Goal: Task Accomplishment & Management: Complete application form

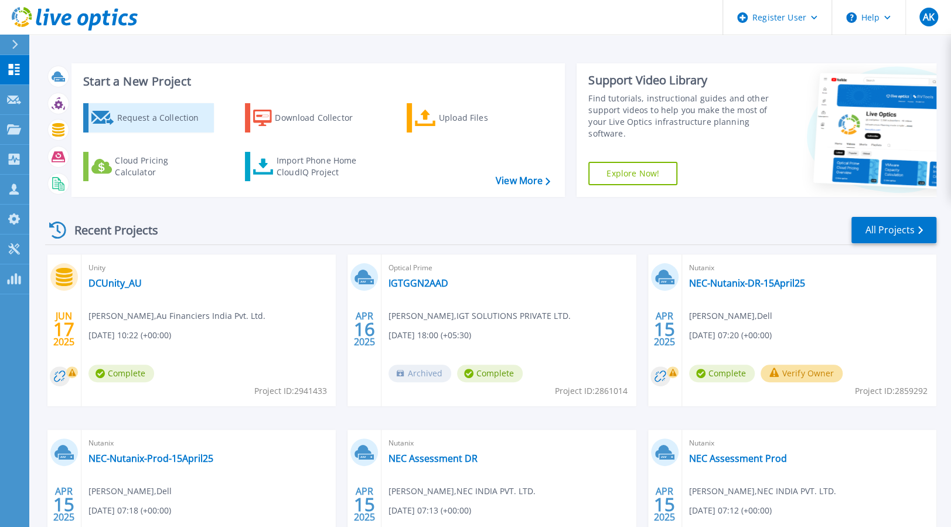
click at [174, 120] on div "Request a Collection" at bounding box center [164, 117] width 94 height 23
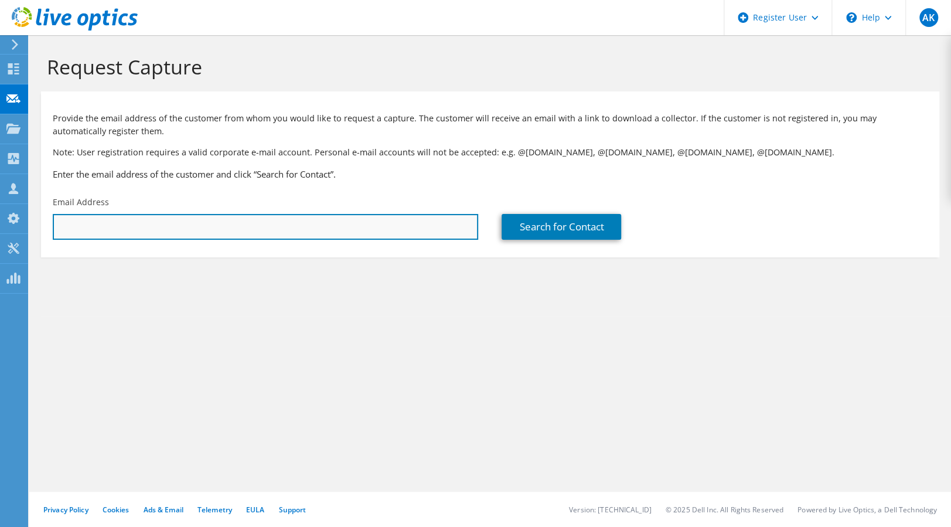
click at [116, 232] on input "text" at bounding box center [265, 227] width 425 height 26
paste input "[EMAIL_ADDRESS][DOMAIN_NAME]"
type input "[EMAIL_ADDRESS][DOMAIN_NAME]"
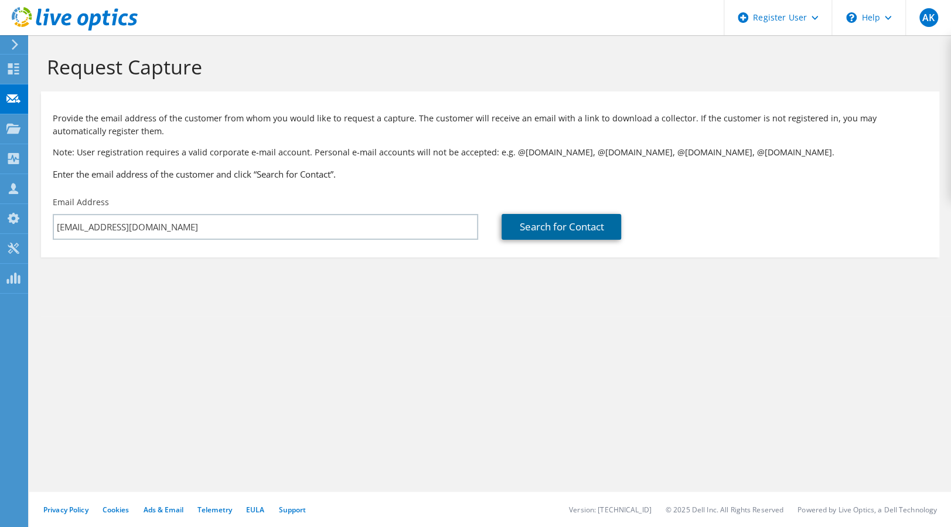
click at [571, 230] on link "Search for Contact" at bounding box center [562, 227] width 120 height 26
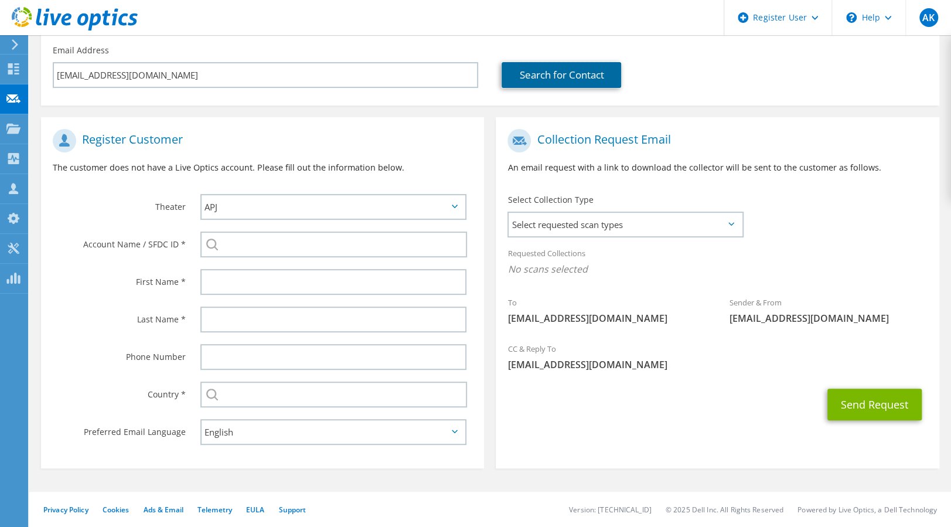
scroll to position [154, 0]
click at [615, 229] on span "Select requested scan types" at bounding box center [625, 224] width 233 height 23
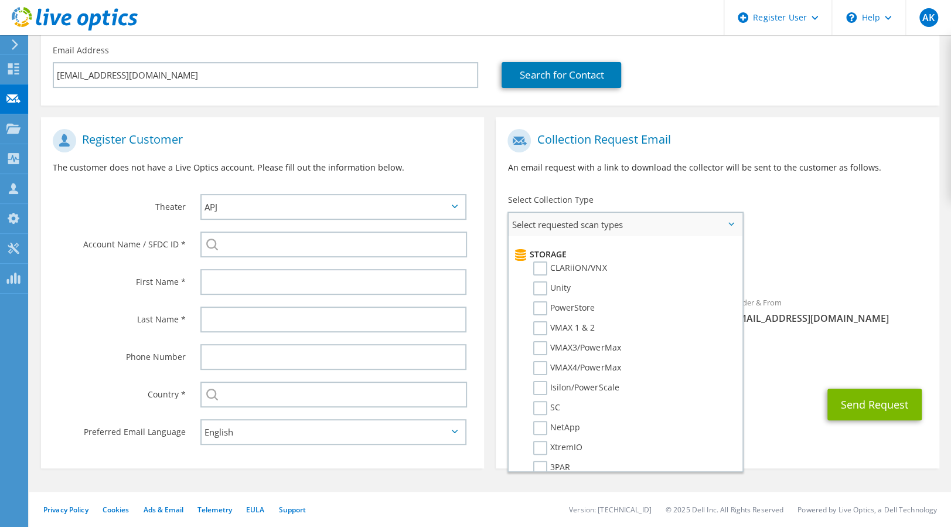
scroll to position [186, 0]
click at [537, 298] on label "Unity" at bounding box center [552, 299] width 38 height 14
click at [0, 0] on input "Unity" at bounding box center [0, 0] width 0 height 0
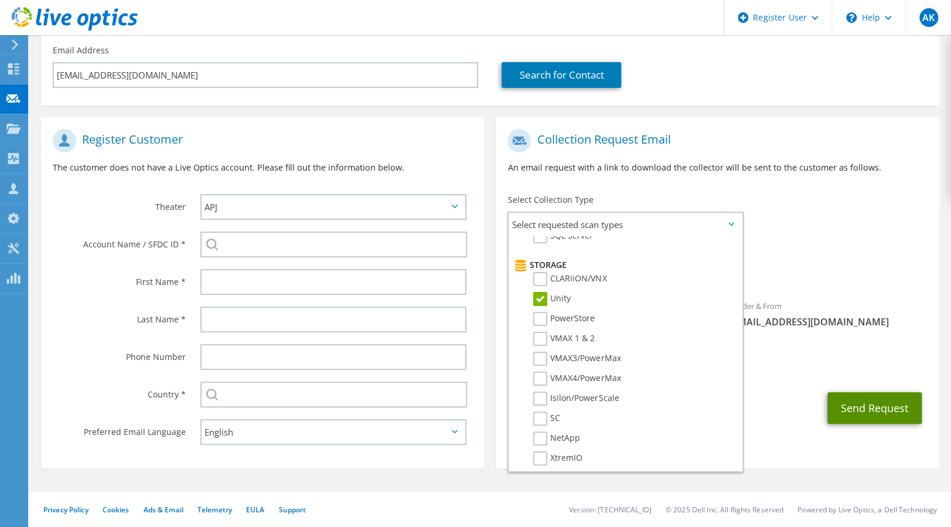
click at [881, 403] on button "Send Request" at bounding box center [874, 408] width 94 height 32
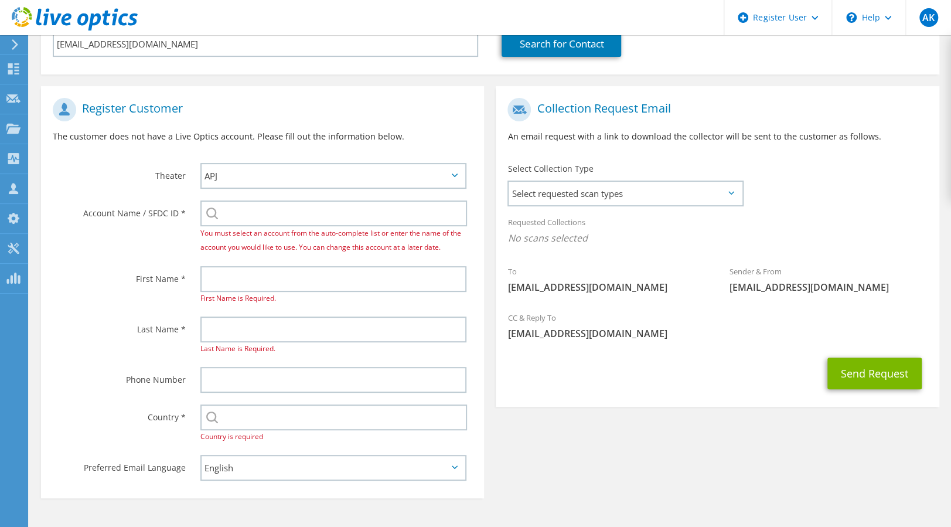
scroll to position [184, 0]
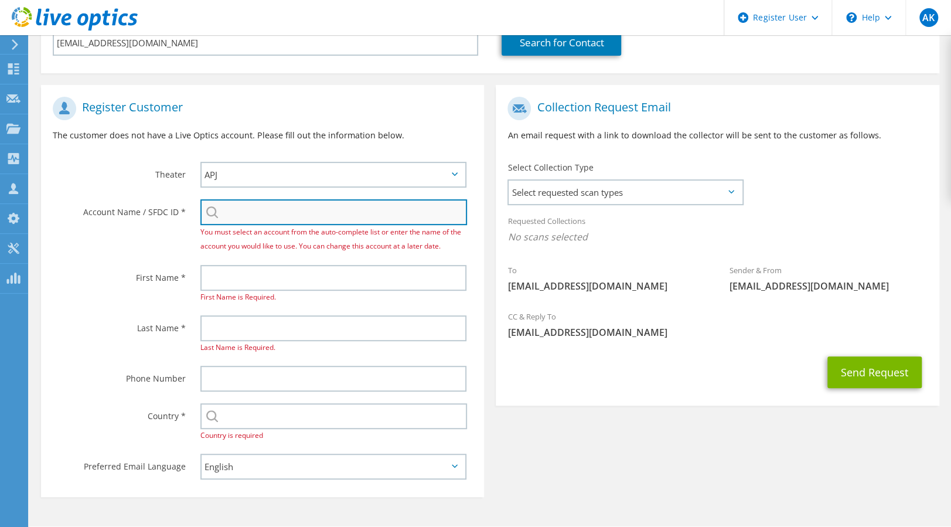
click at [288, 219] on input "search" at bounding box center [333, 212] width 267 height 26
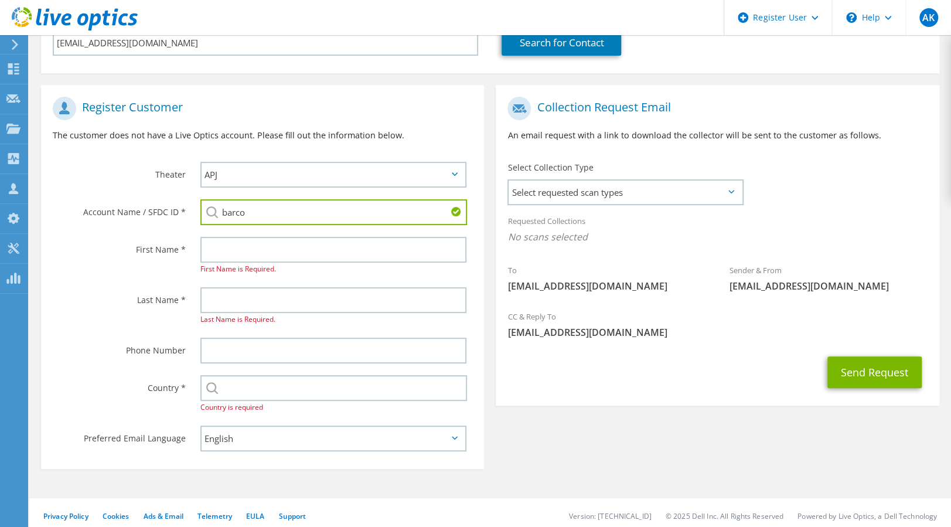
drag, startPoint x: 260, startPoint y: 213, endPoint x: 163, endPoint y: 202, distance: 98.0
click at [163, 202] on div "Account Name / SFDC ID * barco BARCO - CN : 3148683805 BARCO - SG : 3148685808 …" at bounding box center [262, 212] width 443 height 38
paste input "29938763"
type input "29938763"
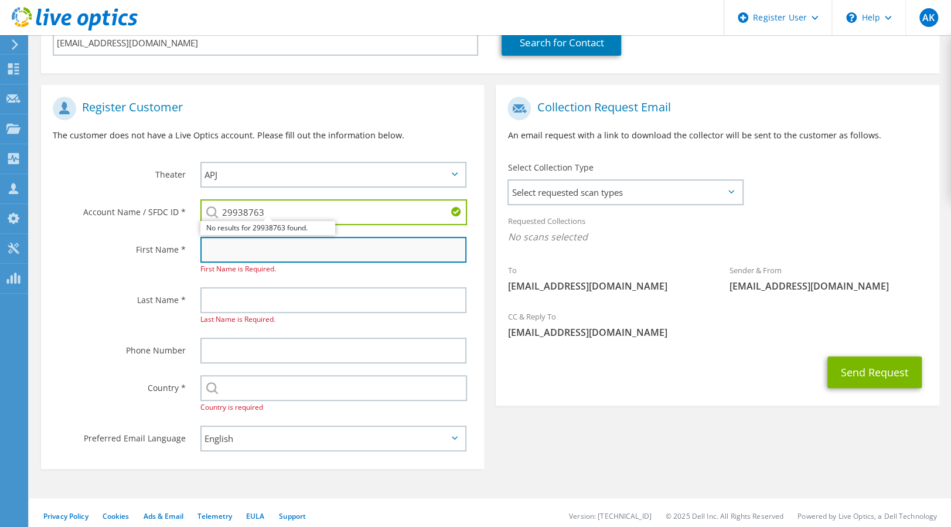
click at [271, 261] on input "text" at bounding box center [333, 250] width 266 height 26
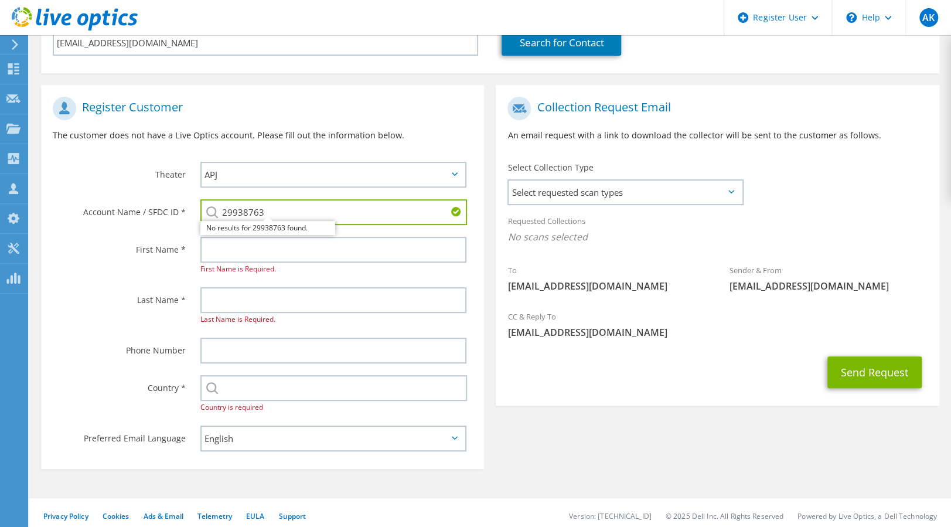
click at [285, 210] on input "29938763" at bounding box center [333, 212] width 267 height 26
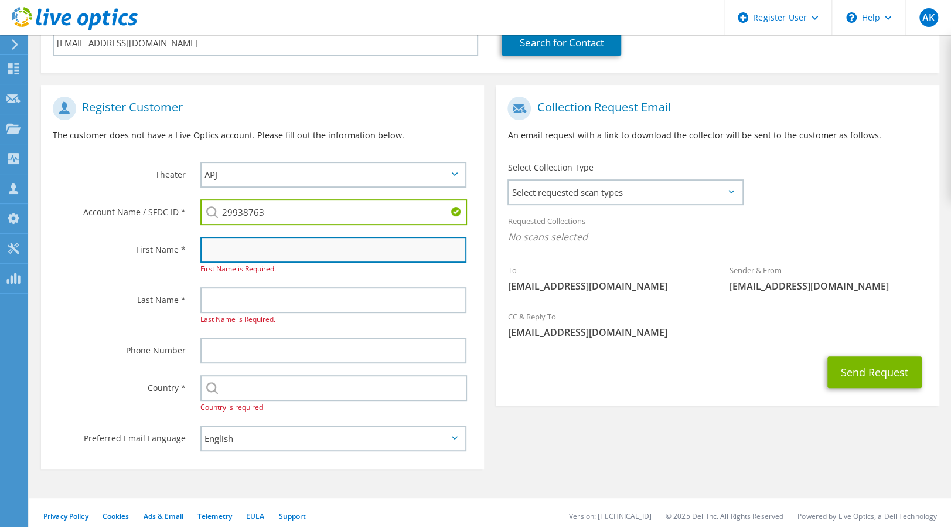
click at [233, 254] on input "text" at bounding box center [333, 250] width 266 height 26
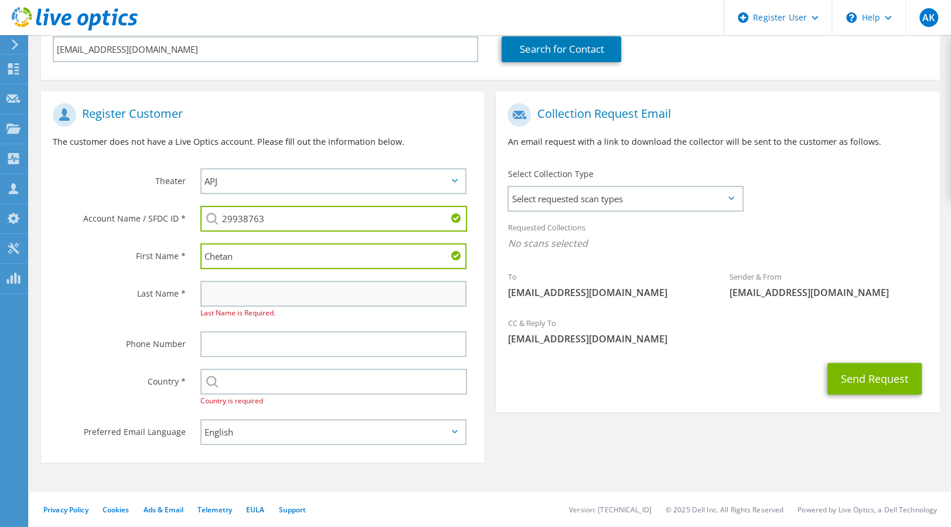
type input "Chetan"
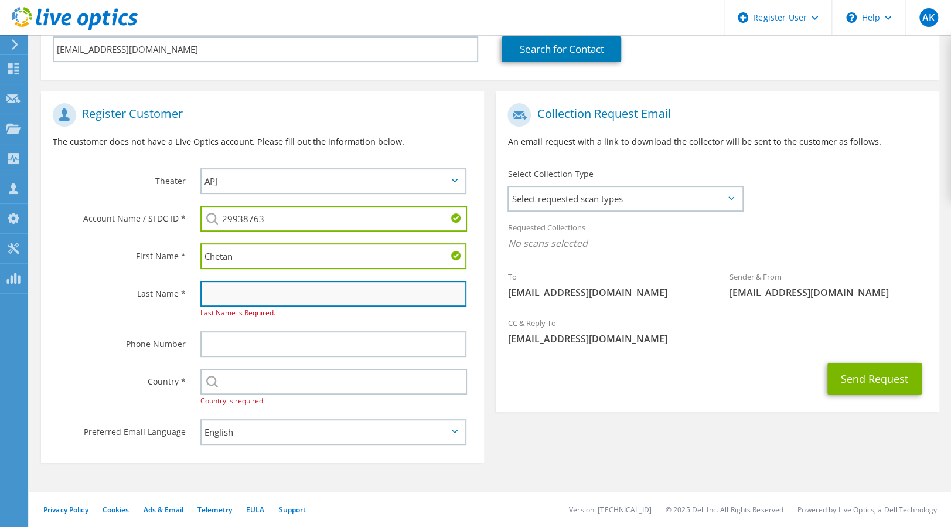
click at [231, 290] on input "text" at bounding box center [333, 294] width 266 height 26
type input "J"
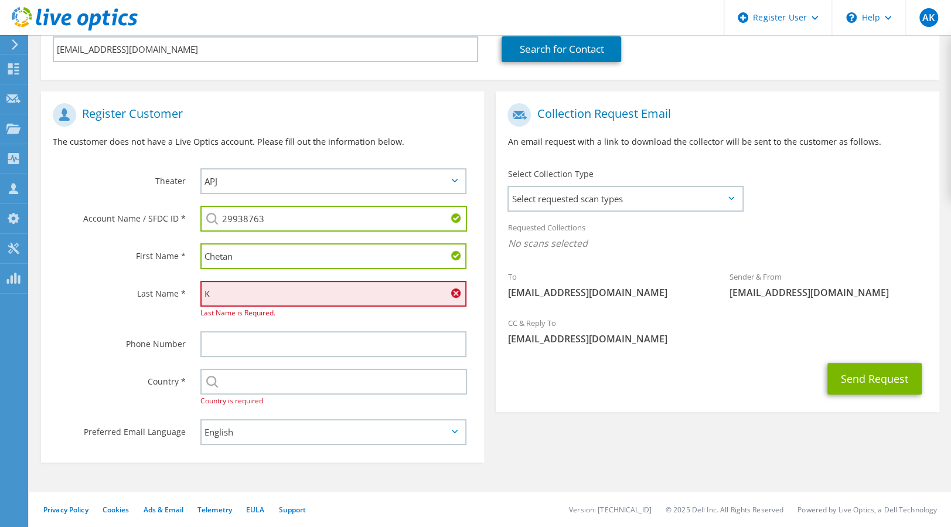
scroll to position [168, 0]
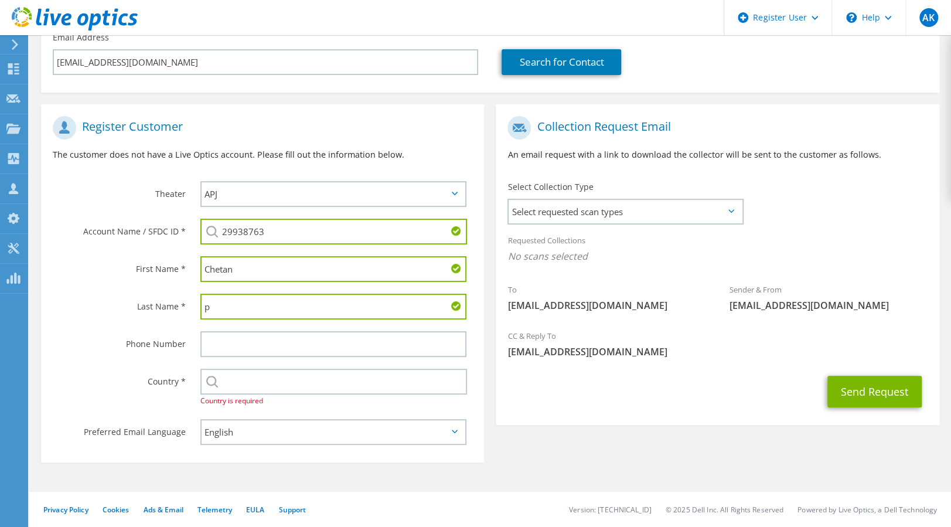
type input "p"
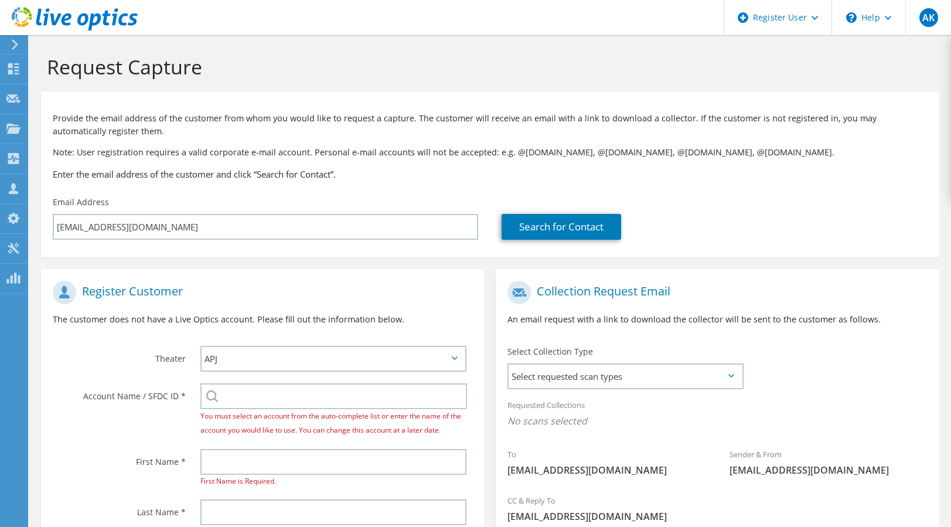
scroll to position [168, 0]
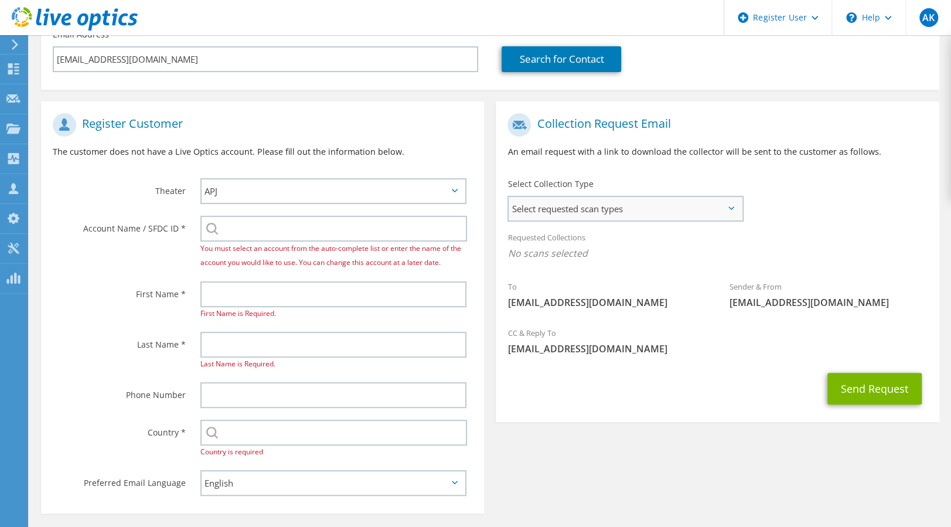
click at [705, 205] on span "Select requested scan types" at bounding box center [625, 208] width 233 height 23
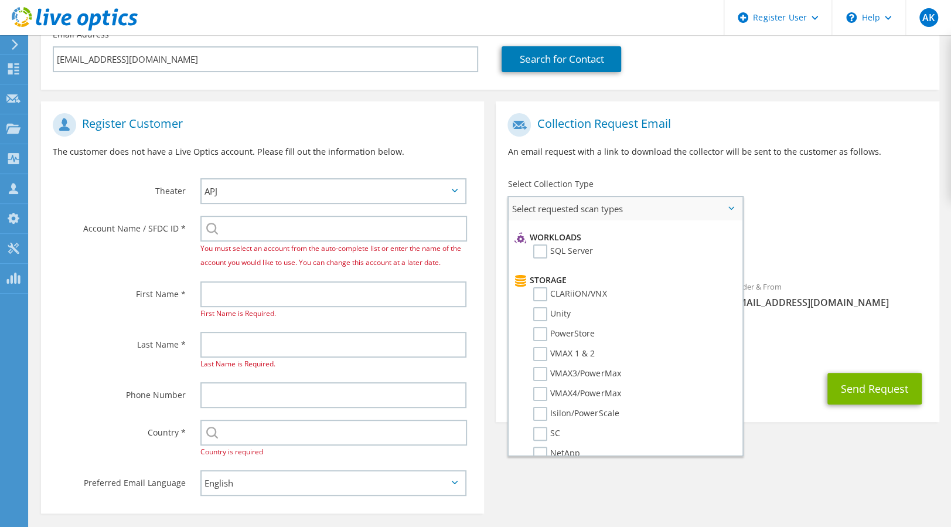
scroll to position [162, 0]
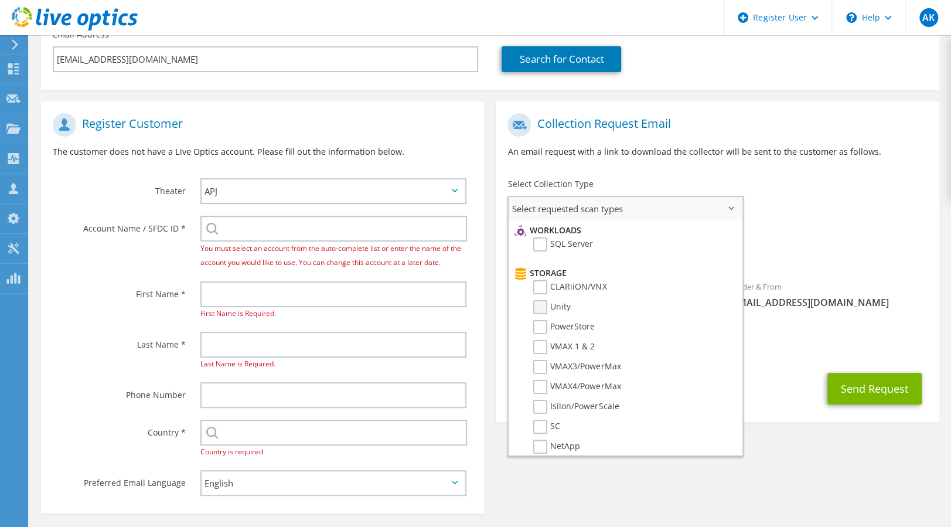
click at [539, 307] on label "Unity" at bounding box center [552, 307] width 38 height 14
click at [0, 0] on input "Unity" at bounding box center [0, 0] width 0 height 0
click at [774, 394] on div "Send Request" at bounding box center [717, 391] width 443 height 43
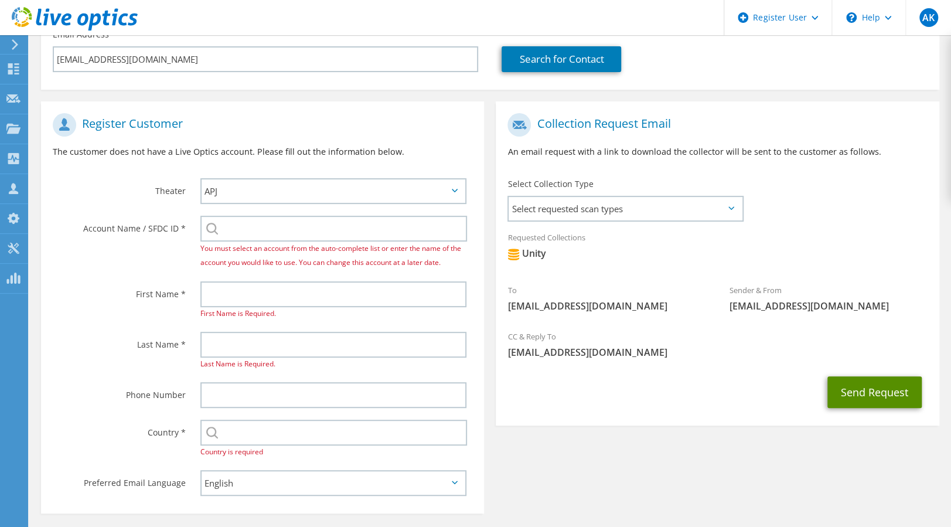
click at [870, 382] on button "Send Request" at bounding box center [874, 392] width 94 height 32
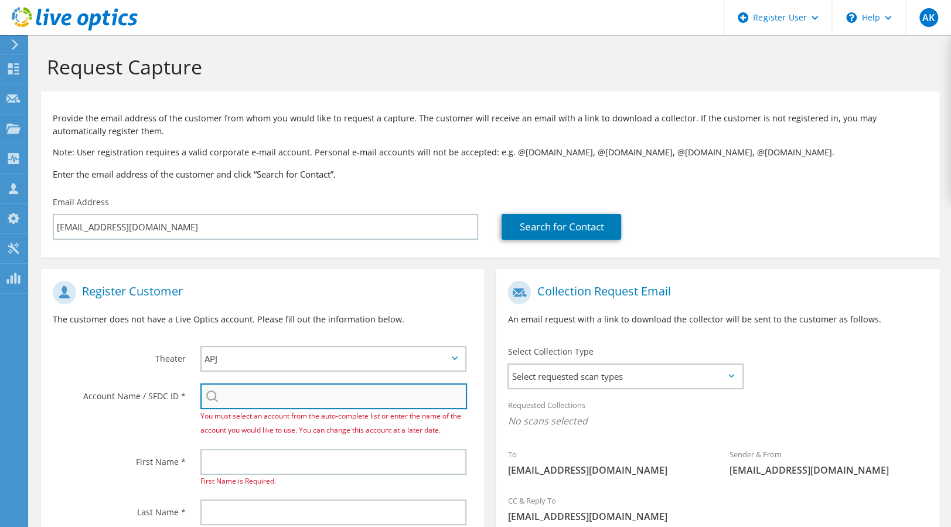
click at [254, 401] on input "search" at bounding box center [333, 396] width 267 height 26
paste input "BARCO ELECTRONIC SYSTEMS PVT LTD"
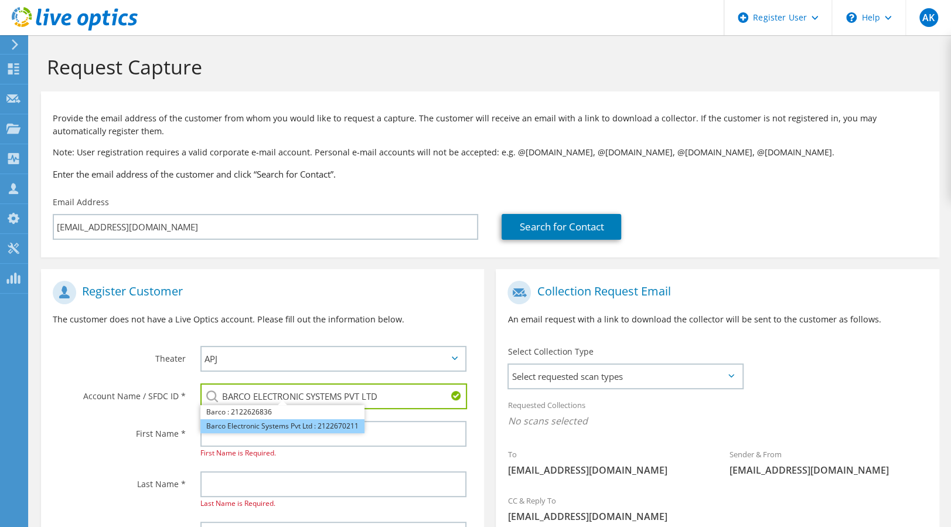
click at [322, 430] on li "Barco Electronic Systems Pvt Ltd : 2122670211" at bounding box center [282, 426] width 164 height 14
type input "Barco Electronic Systems Pvt Ltd : 2122670211"
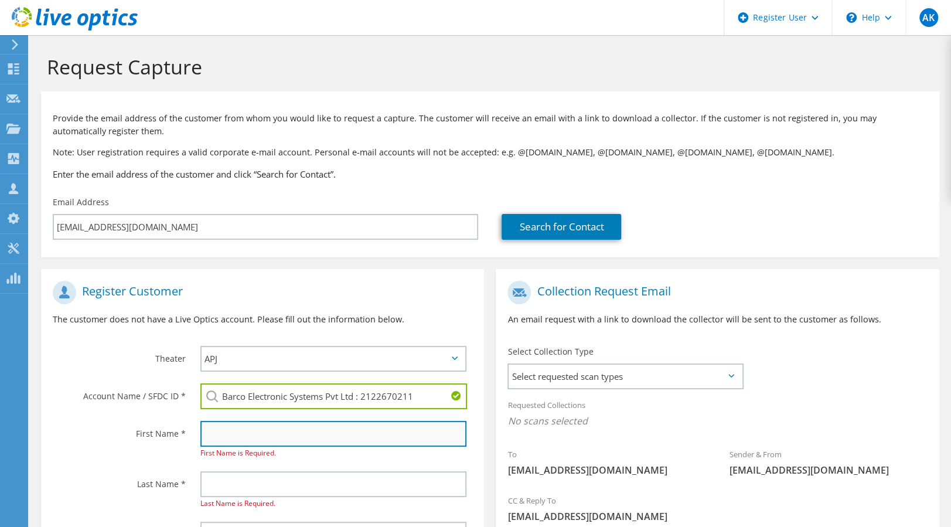
click at [257, 441] on input "text" at bounding box center [333, 434] width 266 height 26
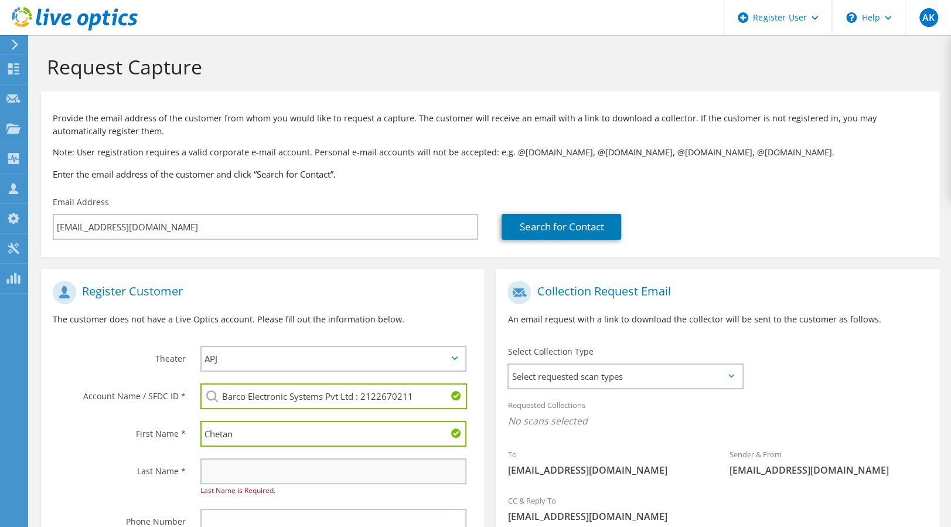
type input "Chetan"
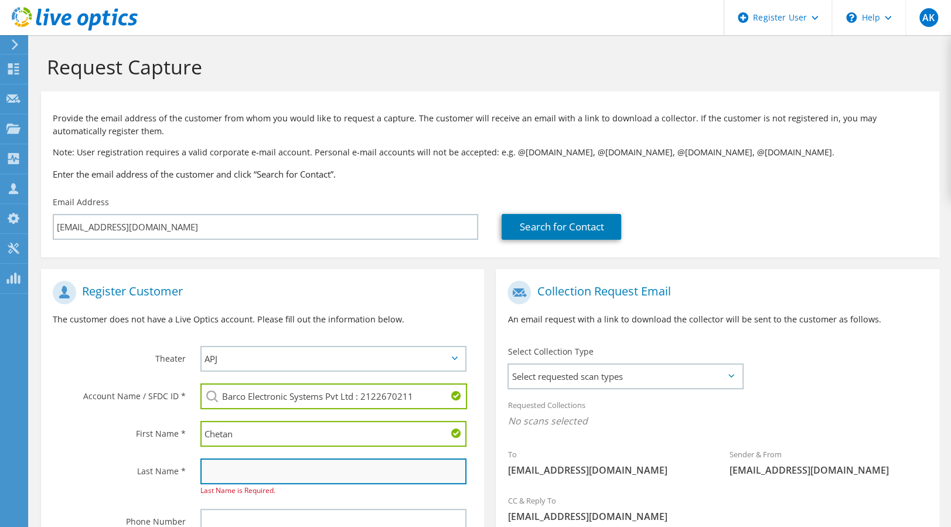
click at [244, 471] on input "text" at bounding box center [333, 471] width 266 height 26
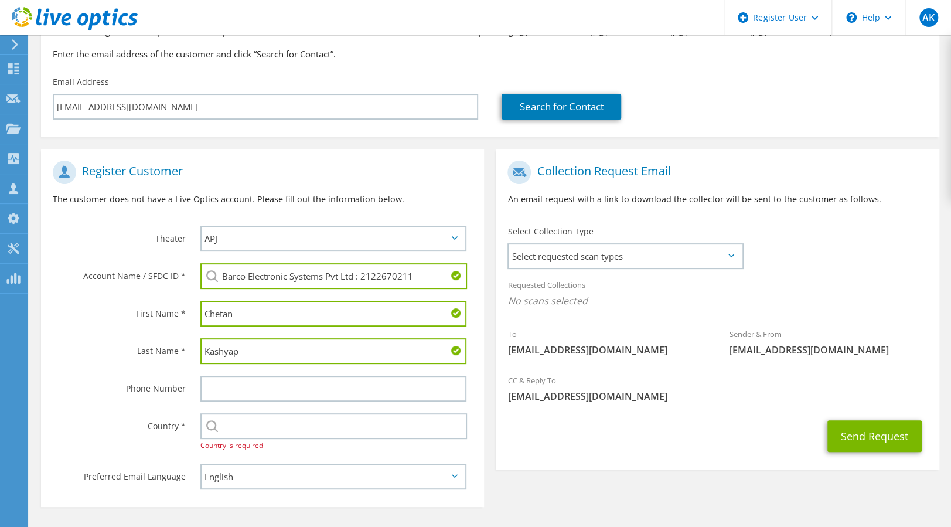
scroll to position [168, 0]
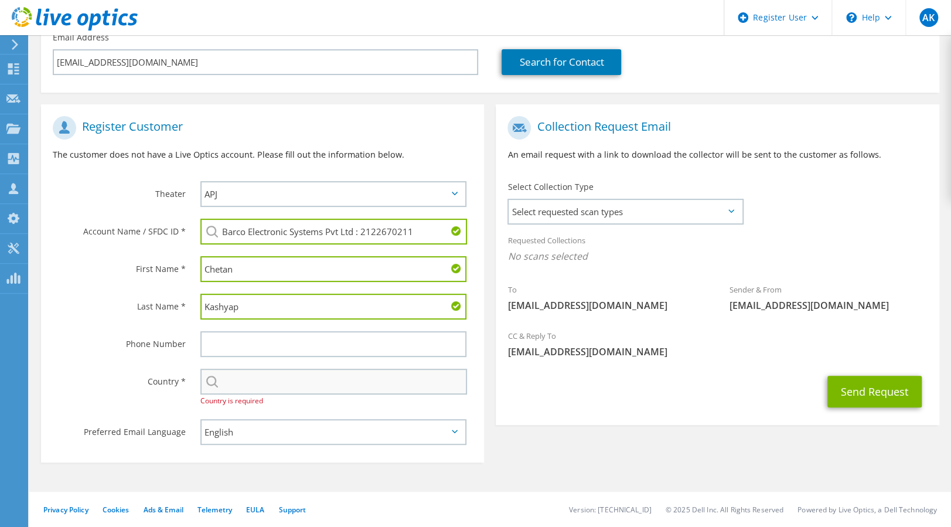
type input "Kashyap"
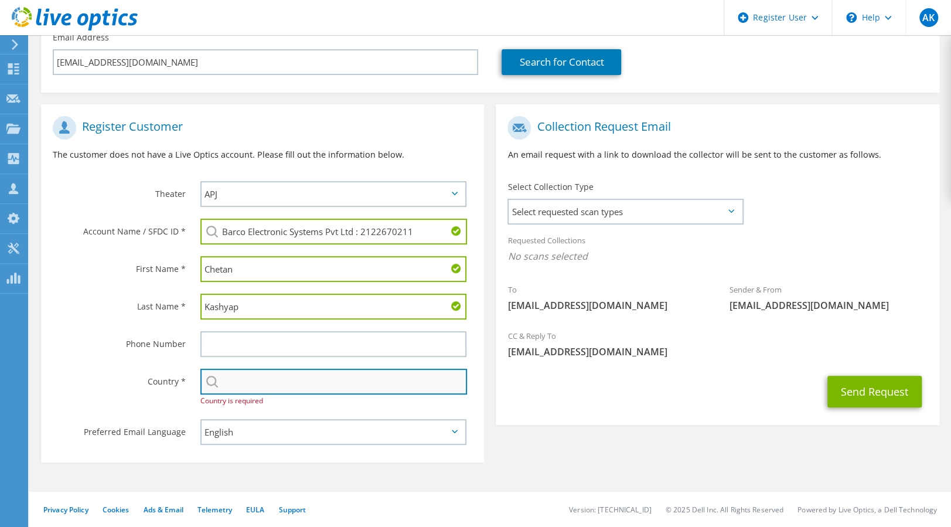
click at [301, 379] on input "text" at bounding box center [333, 382] width 267 height 26
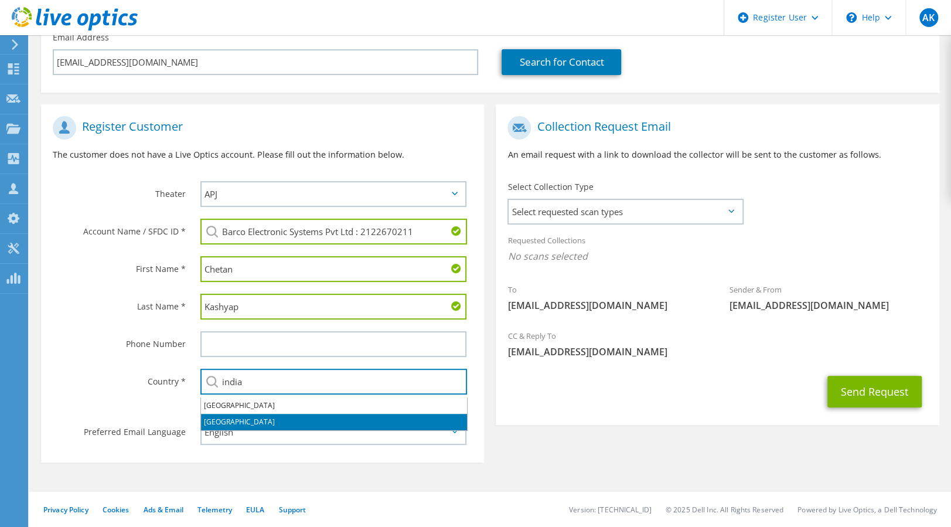
click at [266, 417] on li "[GEOGRAPHIC_DATA]" at bounding box center [334, 422] width 266 height 16
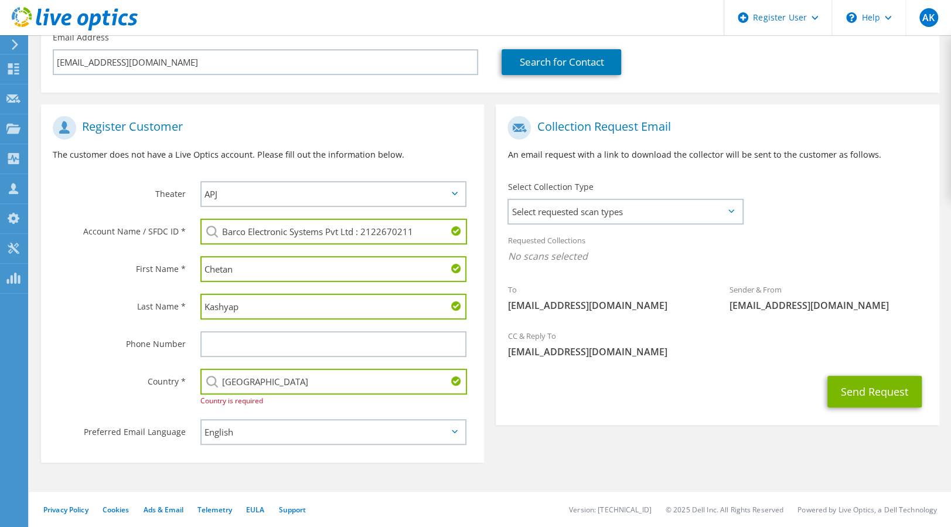
type input "[GEOGRAPHIC_DATA]"
click at [599, 466] on div "Register Customer The customer does not have a Live Optics account. Please fill…" at bounding box center [490, 281] width 910 height 376
click at [866, 394] on button "Send Request" at bounding box center [874, 392] width 94 height 32
